Goal: Task Accomplishment & Management: Use online tool/utility

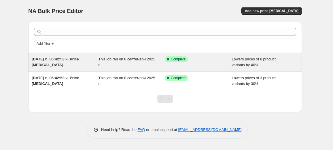
click at [197, 61] on div "Success Complete Complete" at bounding box center [194, 59] width 58 height 6
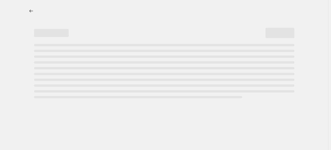
select select "percentage"
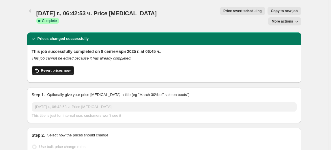
click at [54, 68] on span "Revert prices now" at bounding box center [56, 70] width 30 height 5
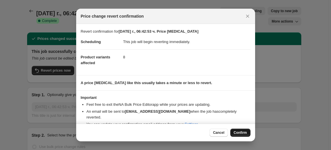
click at [235, 132] on span "Confirm" at bounding box center [239, 132] width 13 height 5
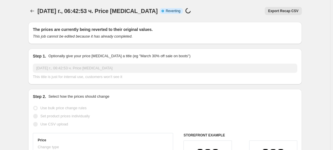
select select "percentage"
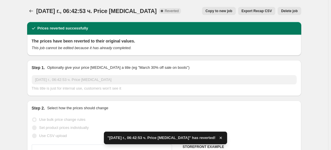
click at [292, 12] on span "Delete job" at bounding box center [289, 11] width 16 height 5
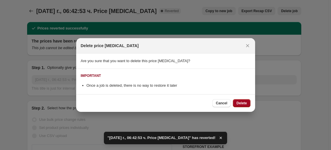
click at [239, 104] on span "Delete" at bounding box center [241, 103] width 10 height 5
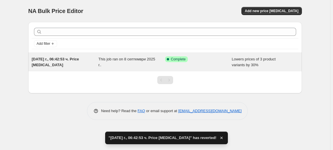
click at [127, 64] on div "This job ran on 8 септември 2025 г.." at bounding box center [132, 62] width 67 height 12
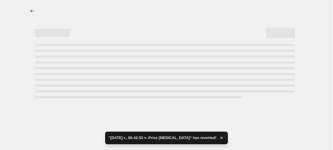
select select "percentage"
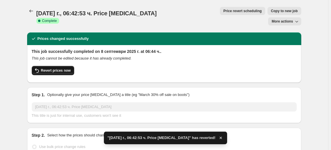
click at [67, 68] on span "Revert prices now" at bounding box center [56, 70] width 30 height 5
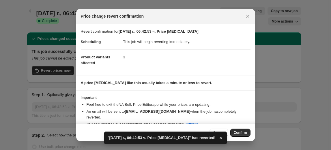
click at [242, 133] on span "Confirm" at bounding box center [239, 132] width 13 height 5
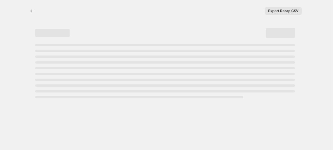
select select "percentage"
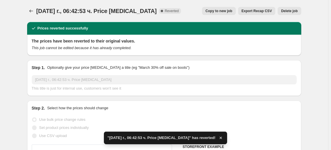
click at [292, 14] on button "Delete job" at bounding box center [288, 11] width 23 height 8
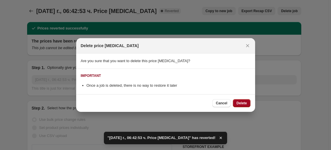
click at [246, 100] on button "Delete" at bounding box center [241, 103] width 17 height 8
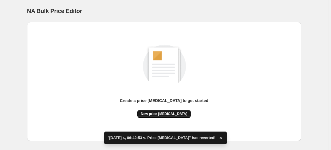
click at [162, 114] on span "New price [MEDICAL_DATA]" at bounding box center [164, 113] width 46 height 5
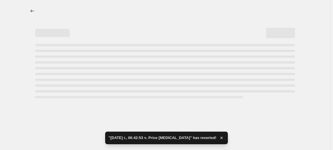
select select "percentage"
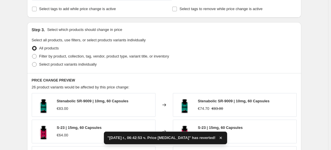
scroll to position [262, 0]
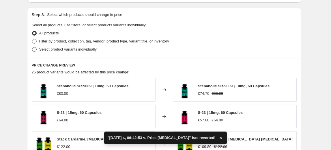
click at [62, 50] on span "Select product variants individually" at bounding box center [67, 49] width 57 height 4
click at [32, 47] on input "Select product variants individually" at bounding box center [32, 47] width 0 height 0
radio input "true"
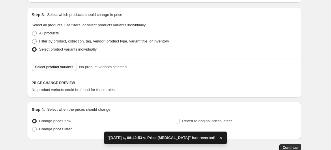
click at [47, 67] on span "Select product variants" at bounding box center [54, 67] width 38 height 5
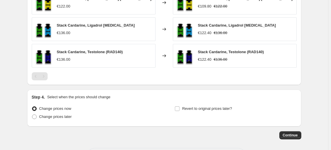
scroll to position [390, 0]
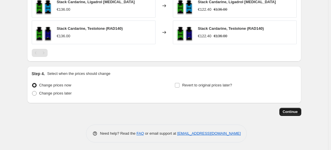
click at [292, 111] on span "Continue" at bounding box center [289, 111] width 15 height 5
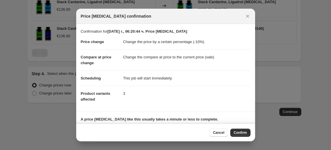
click at [242, 132] on span "Confirm" at bounding box center [239, 132] width 13 height 5
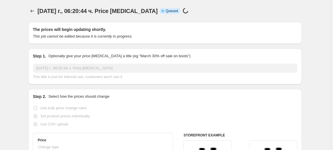
select select "percentage"
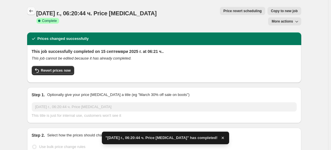
click at [35, 10] on button "Price change jobs" at bounding box center [31, 11] width 8 height 8
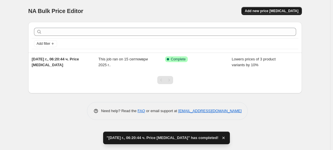
click at [268, 10] on span "Add new price [MEDICAL_DATA]" at bounding box center [272, 11] width 54 height 5
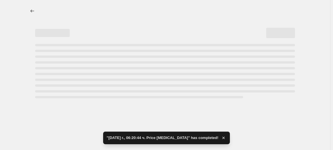
select select "percentage"
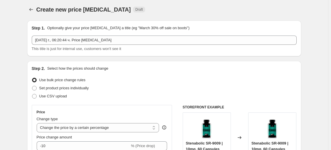
scroll to position [52, 0]
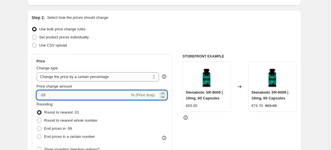
click at [47, 95] on input "-10" at bounding box center [83, 94] width 93 height 9
click at [44, 95] on input "-10" at bounding box center [83, 94] width 93 height 9
type input "-20"
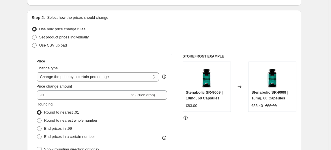
click at [66, 104] on fieldset "Rounding Round to nearest .01 Round to nearest whole number End prices in .99 E…" at bounding box center [67, 120] width 61 height 39
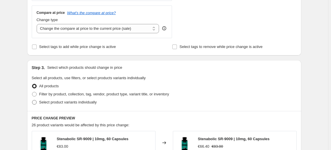
scroll to position [210, 0]
click at [60, 101] on span "Select product variants individually" at bounding box center [67, 101] width 57 height 4
click at [32, 100] on input "Select product variants individually" at bounding box center [32, 99] width 0 height 0
radio input "true"
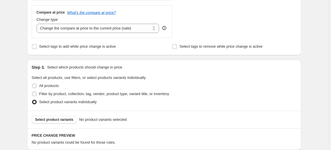
click at [51, 119] on span "Select product variants" at bounding box center [54, 119] width 38 height 5
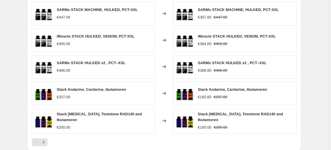
scroll to position [419, 0]
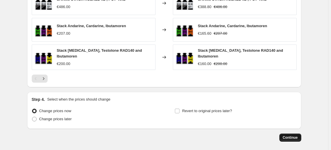
click at [297, 133] on button "Continue" at bounding box center [290, 137] width 22 height 8
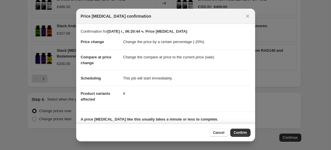
click at [243, 132] on span "Confirm" at bounding box center [239, 132] width 13 height 5
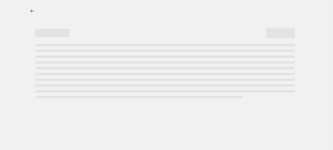
select select "percentage"
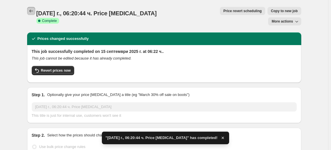
click at [31, 10] on icon "Price change jobs" at bounding box center [31, 11] width 6 height 6
